Goal: Transaction & Acquisition: Purchase product/service

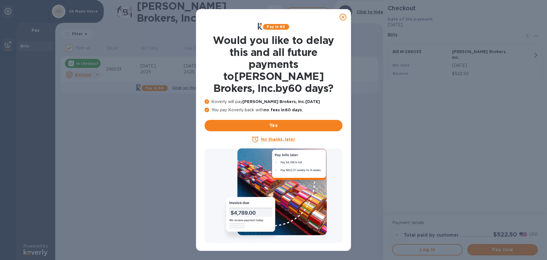
click at [341, 17] on icon at bounding box center [343, 17] width 7 height 7
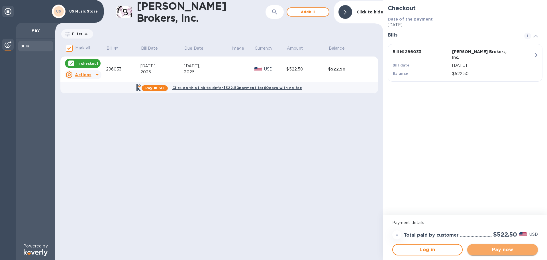
click at [497, 250] on span "Pay now" at bounding box center [503, 249] width 62 height 7
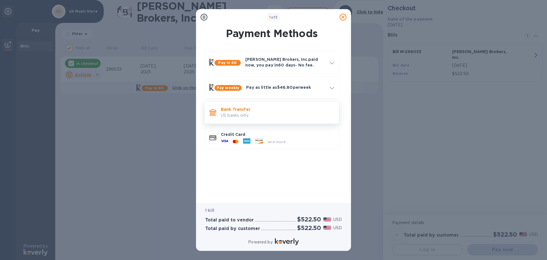
click at [257, 110] on p "Bank Transfer" at bounding box center [277, 109] width 113 height 6
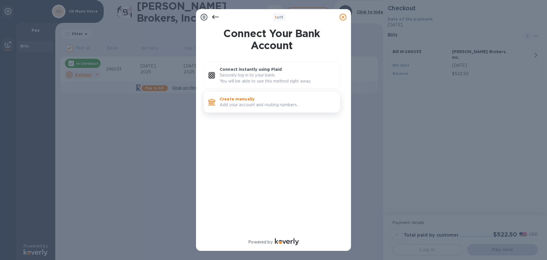
click at [255, 102] on p "Create manually" at bounding box center [278, 99] width 116 height 6
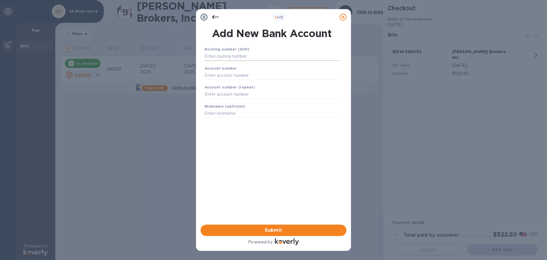
click at [254, 54] on input "text" at bounding box center [272, 56] width 135 height 9
type input "322271724"
click at [234, 80] on input "text" at bounding box center [272, 82] width 135 height 9
type input "206653990"
click at [228, 100] on input "text" at bounding box center [272, 101] width 135 height 9
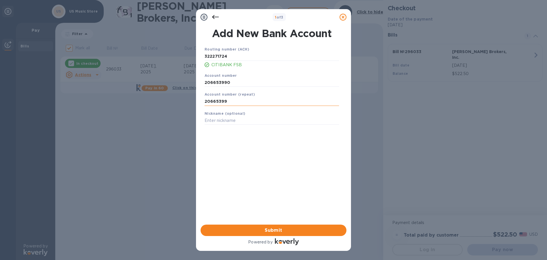
type input "206653990"
click at [282, 228] on span "Submit" at bounding box center [273, 230] width 137 height 7
